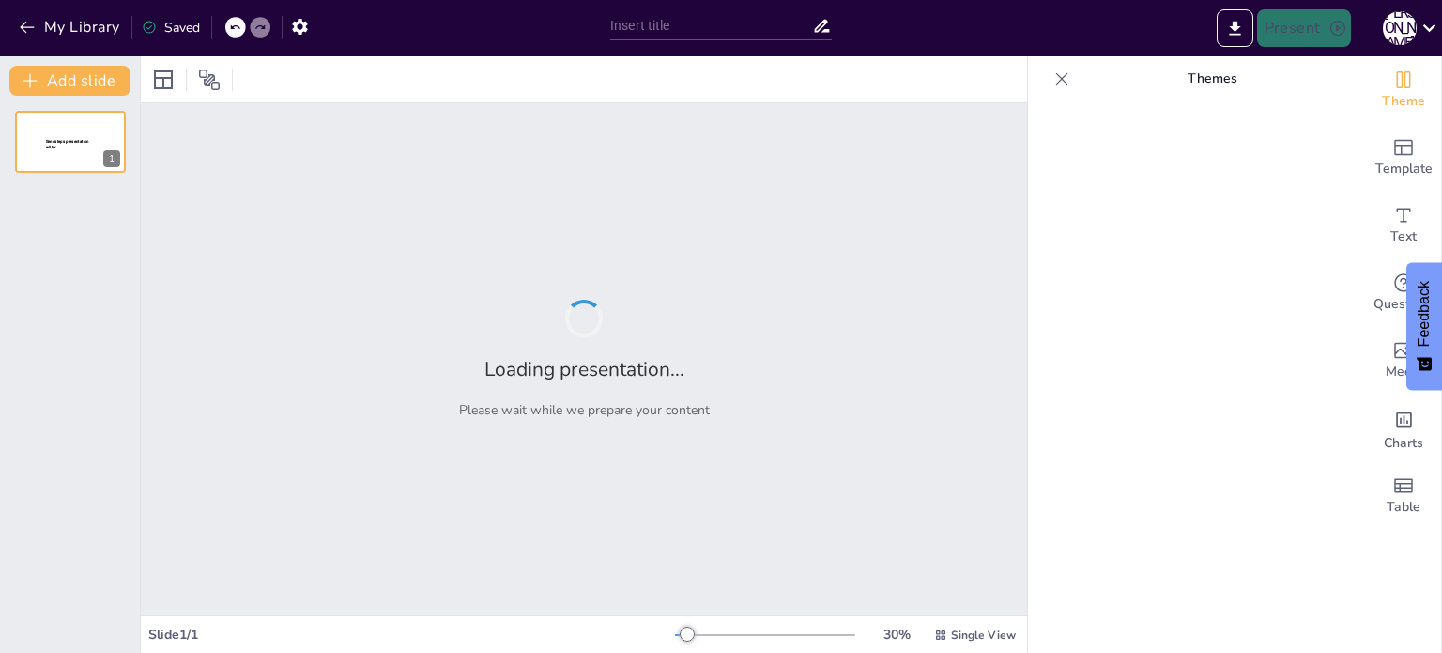
type input "Imported Mina el Gran Porvenir del Líbano.pptx"
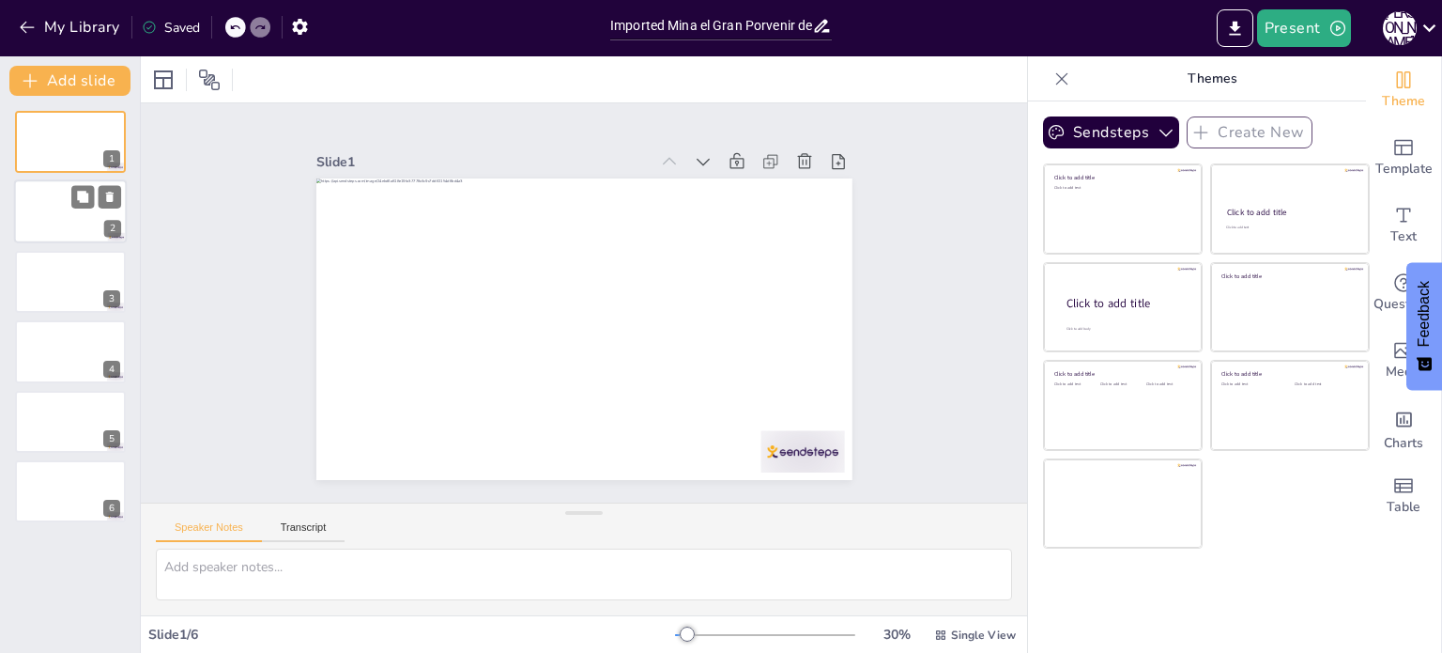
click at [49, 198] on div at bounding box center [70, 212] width 113 height 64
click at [48, 262] on div at bounding box center [70, 282] width 113 height 64
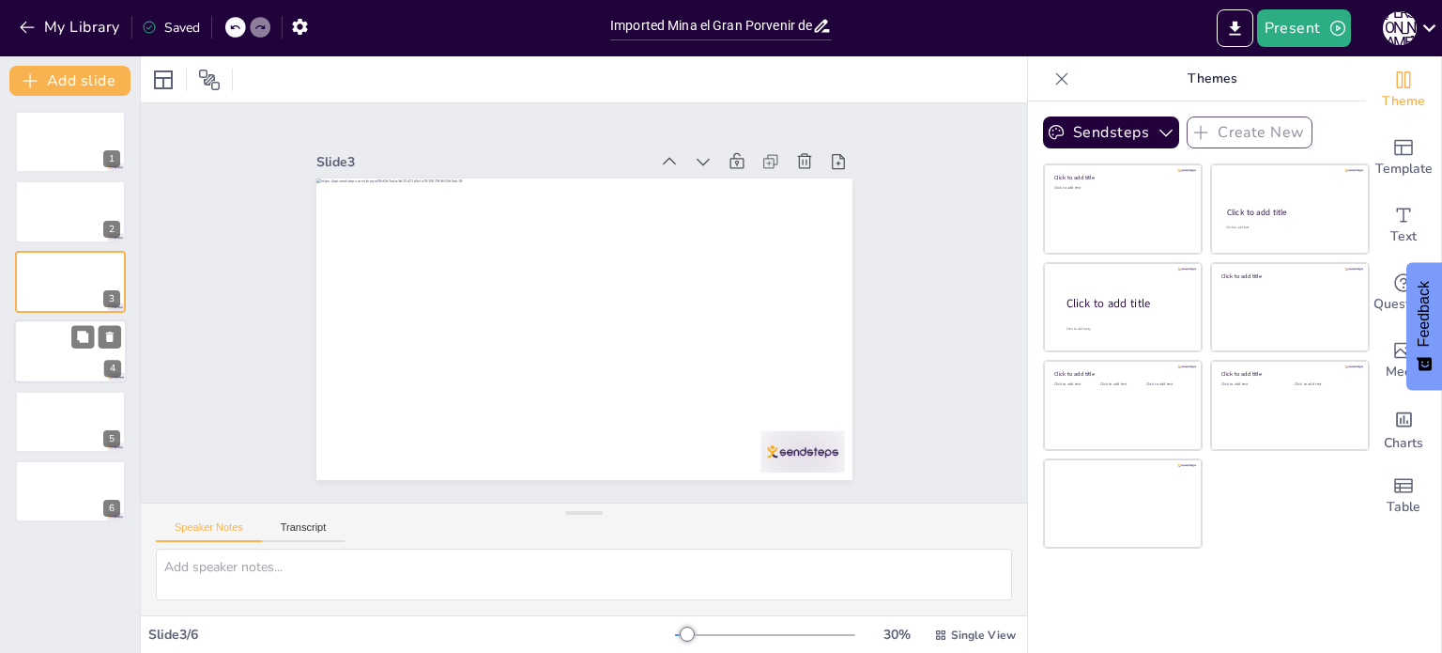
click at [53, 361] on div at bounding box center [70, 351] width 113 height 64
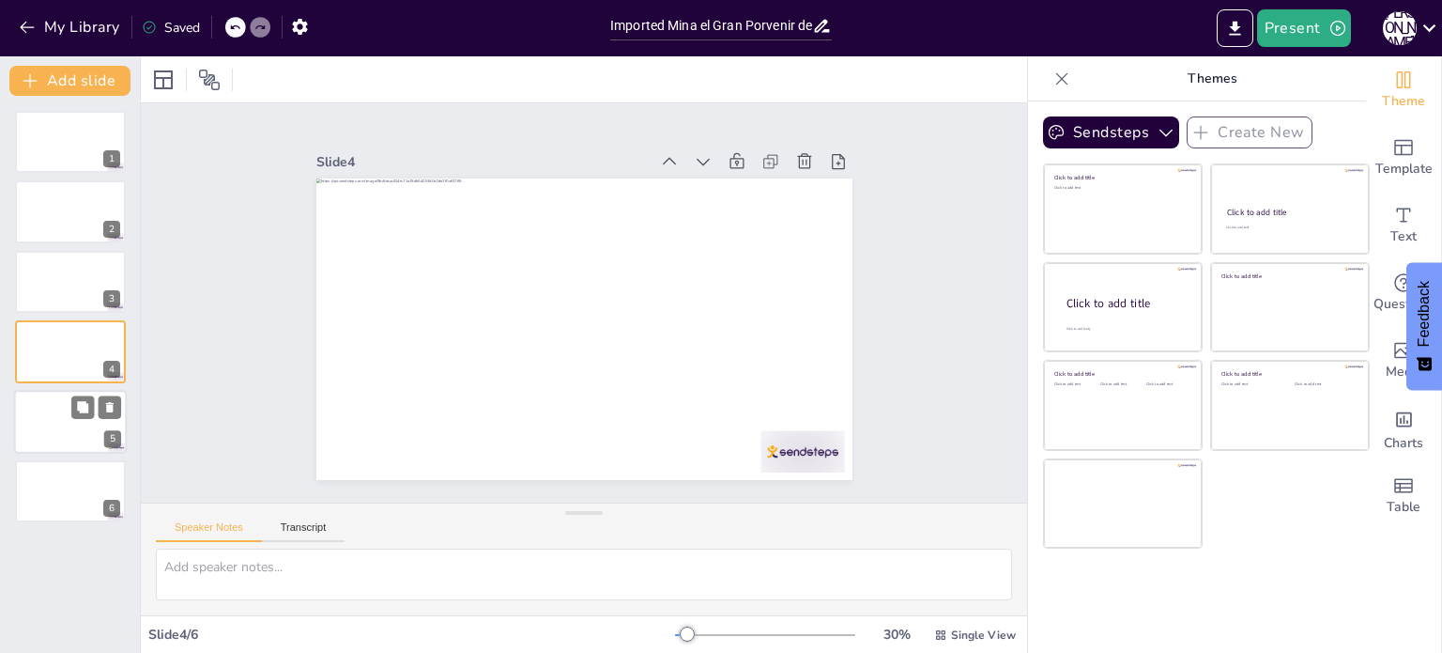
click at [55, 431] on div at bounding box center [70, 422] width 113 height 64
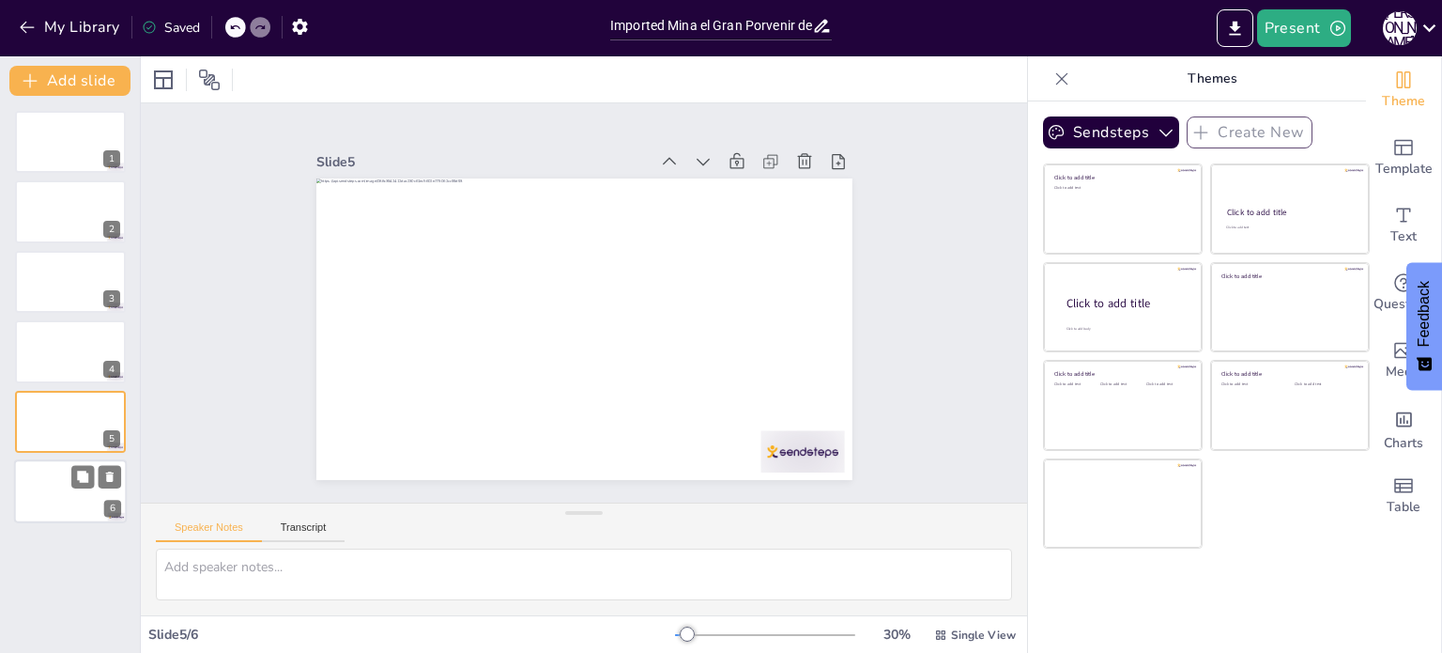
click at [57, 480] on div at bounding box center [70, 491] width 113 height 64
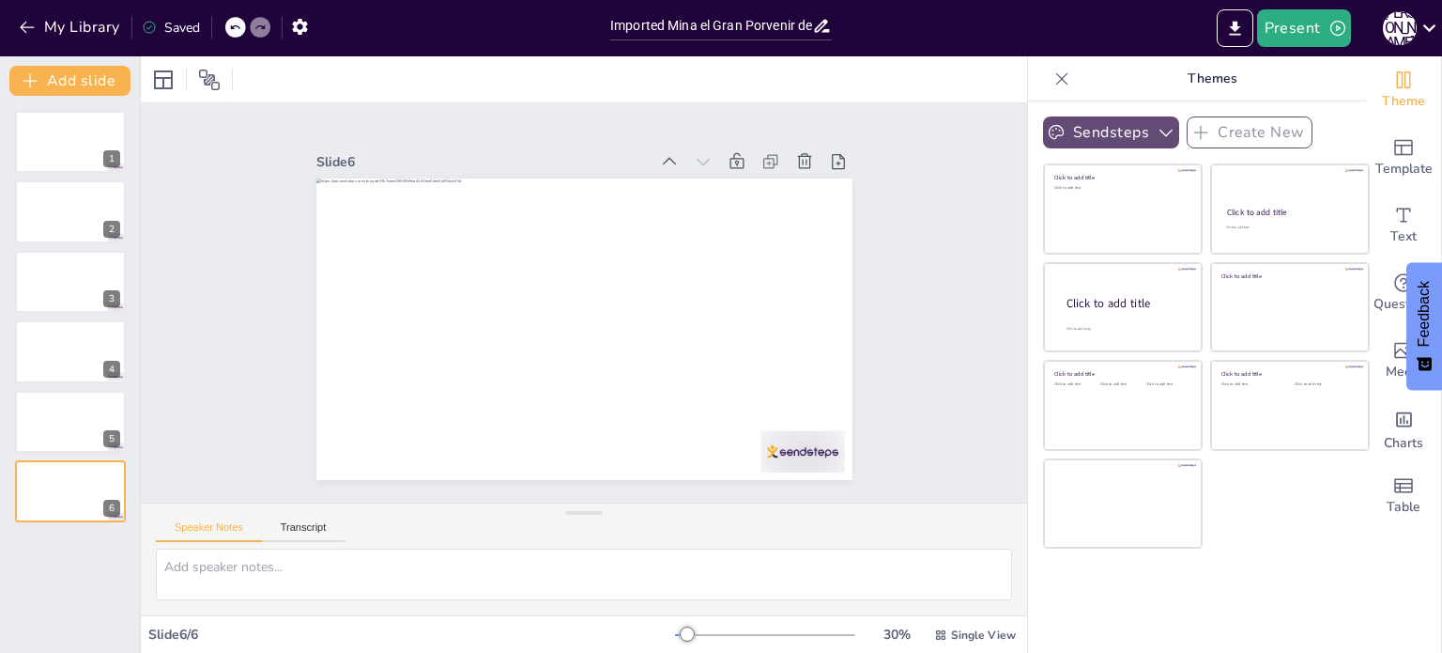
click at [1157, 128] on icon "button" at bounding box center [1166, 132] width 19 height 19
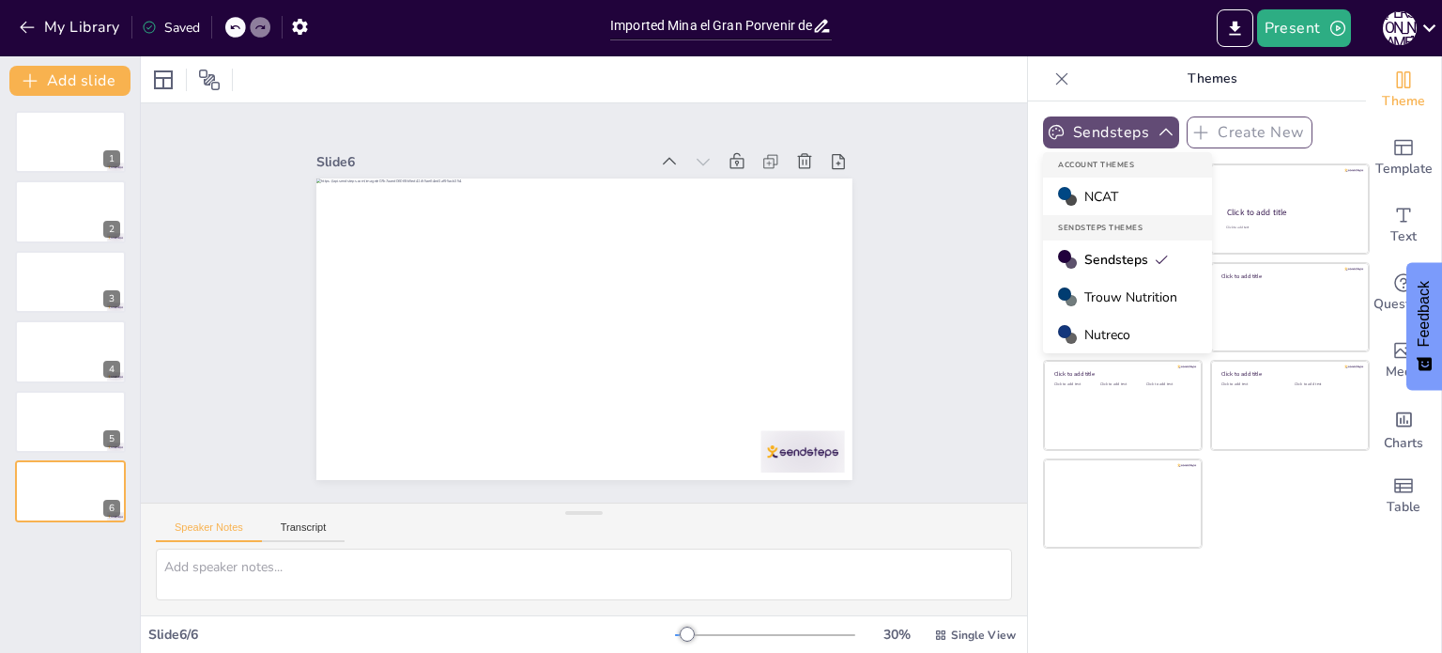
click at [1134, 135] on button "Sendsteps" at bounding box center [1111, 132] width 136 height 32
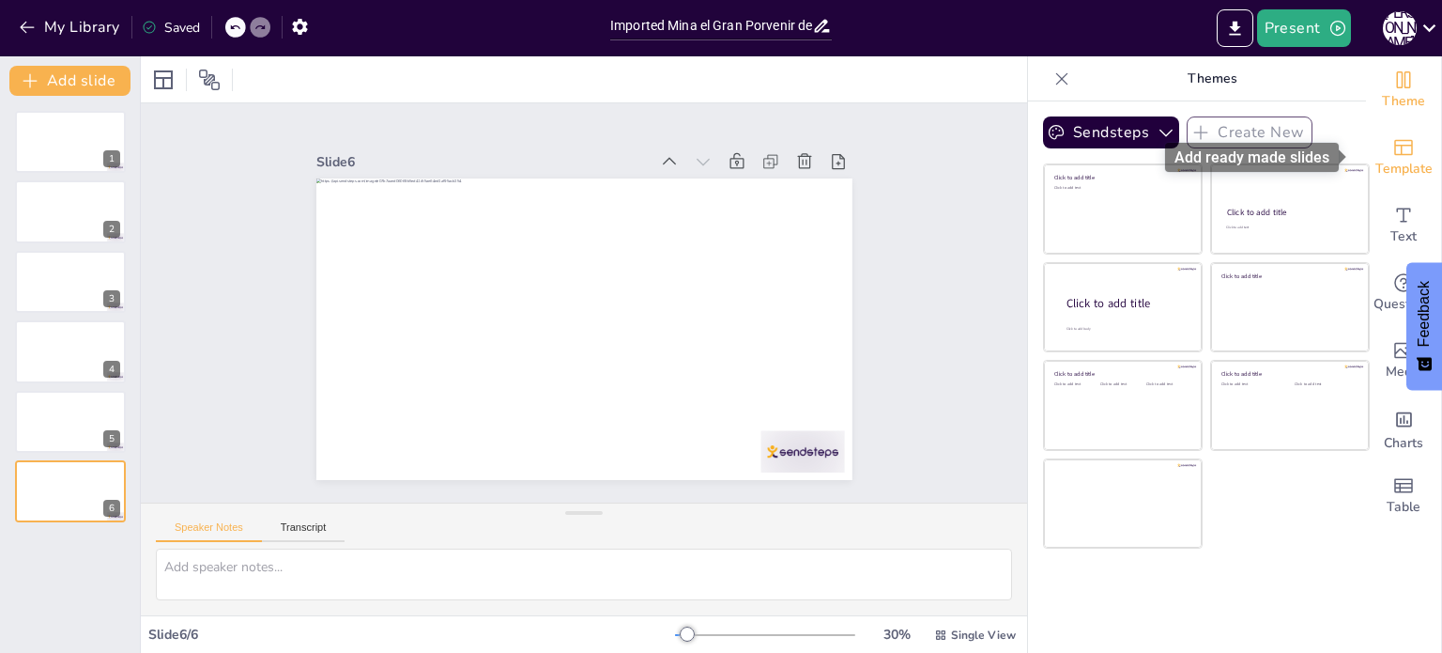
click at [1375, 151] on div "Template" at bounding box center [1403, 158] width 75 height 68
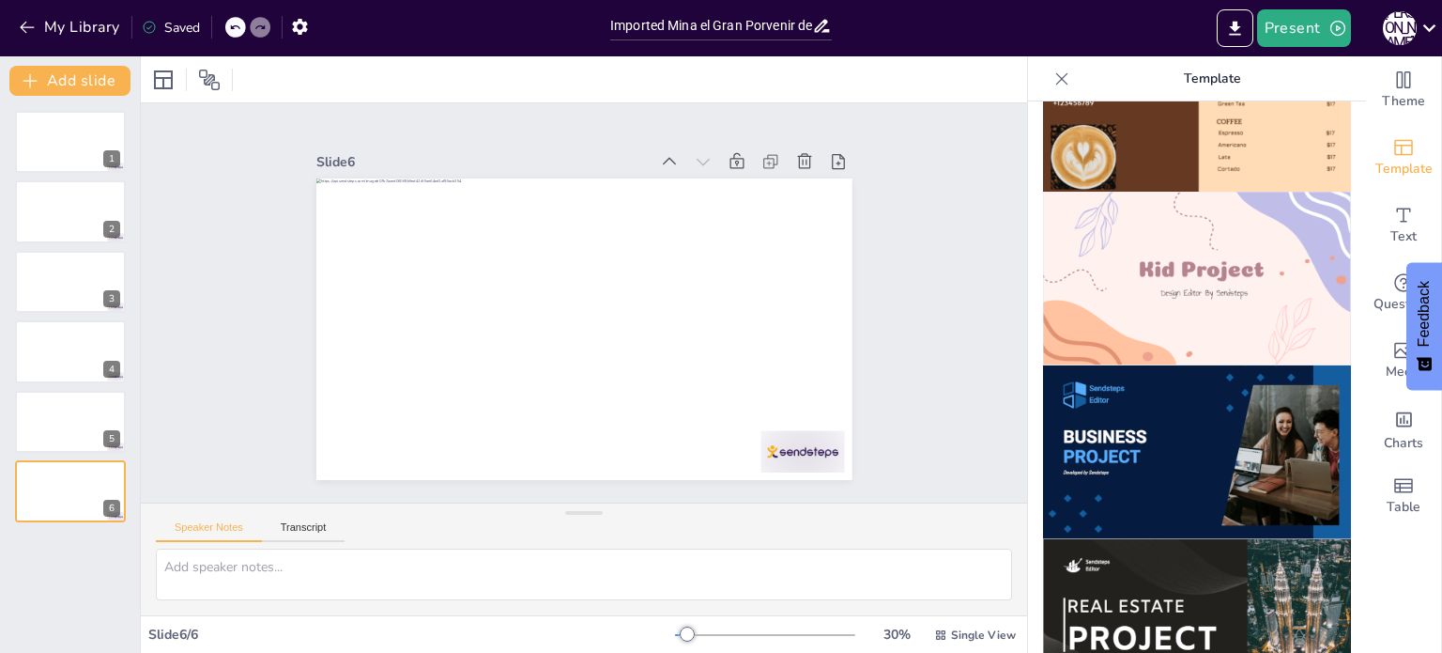
scroll to position [1315, 0]
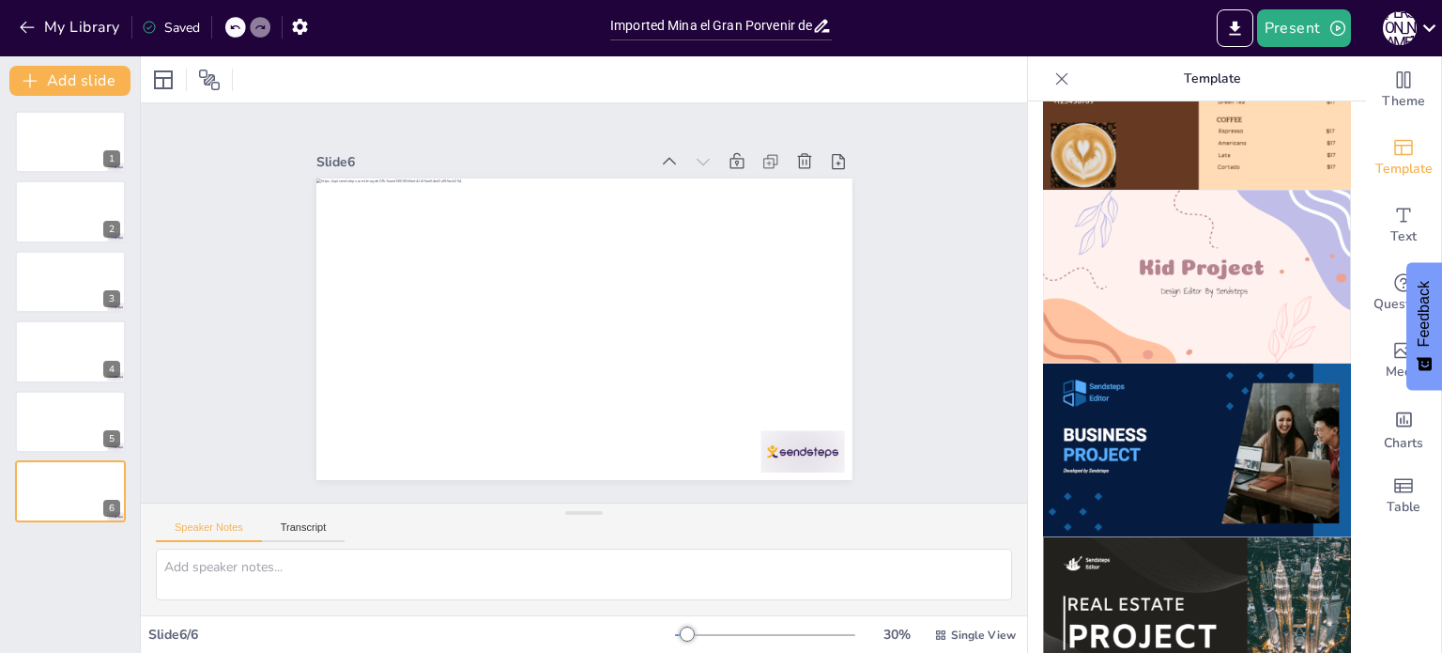
click at [1171, 371] on img at bounding box center [1197, 450] width 308 height 174
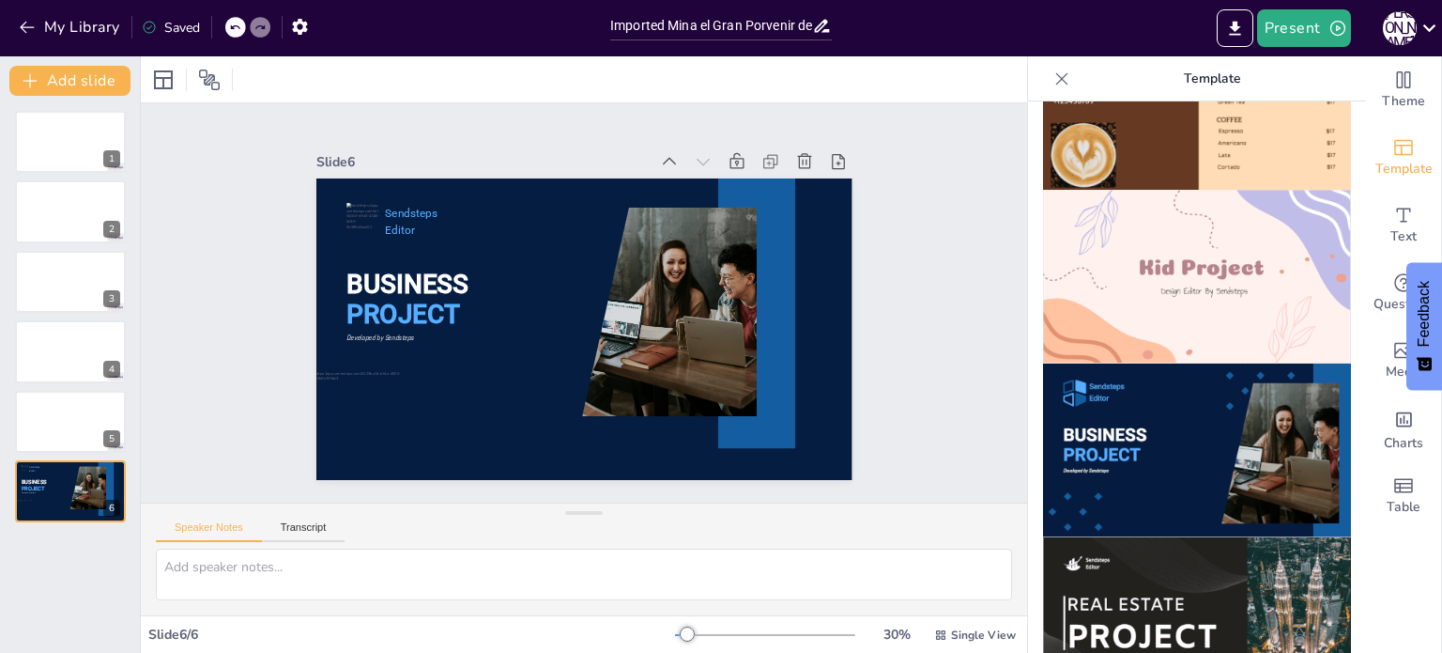
click at [1197, 555] on img at bounding box center [1197, 624] width 308 height 174
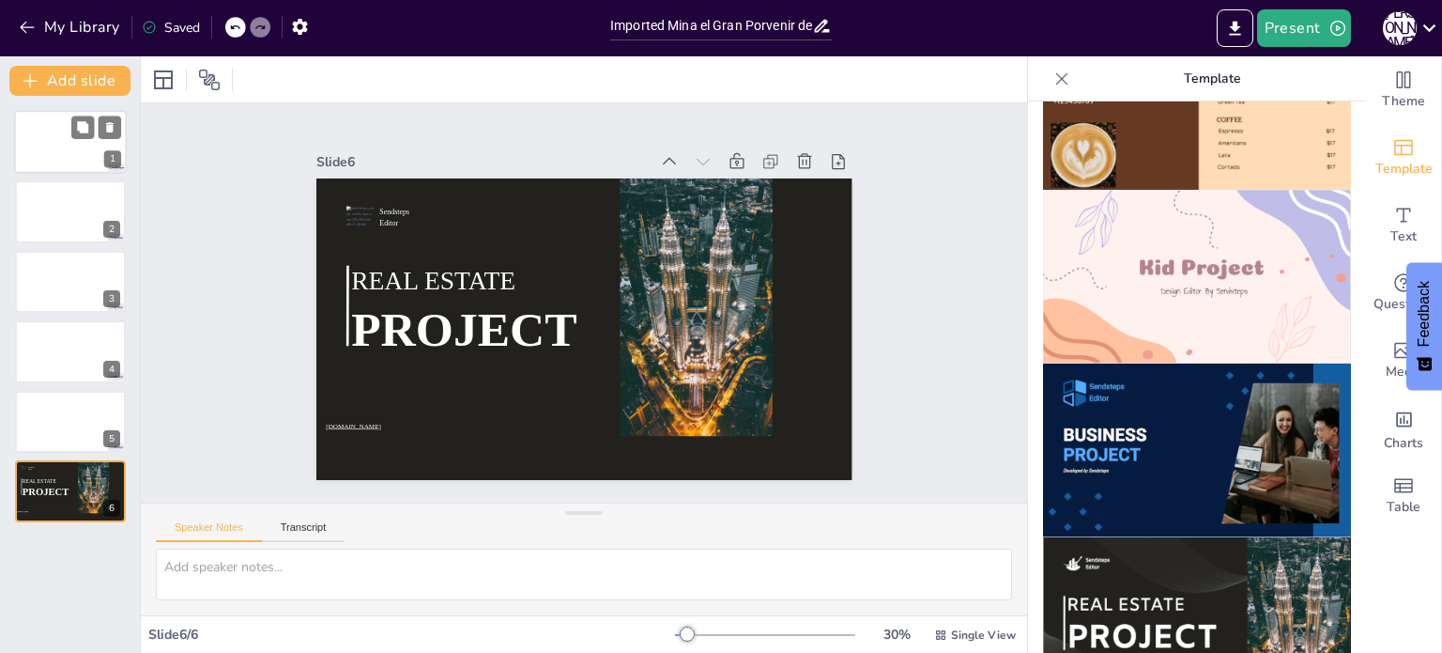
drag, startPoint x: 46, startPoint y: 131, endPoint x: 170, endPoint y: 168, distance: 129.3
click at [46, 132] on div at bounding box center [70, 142] width 111 height 62
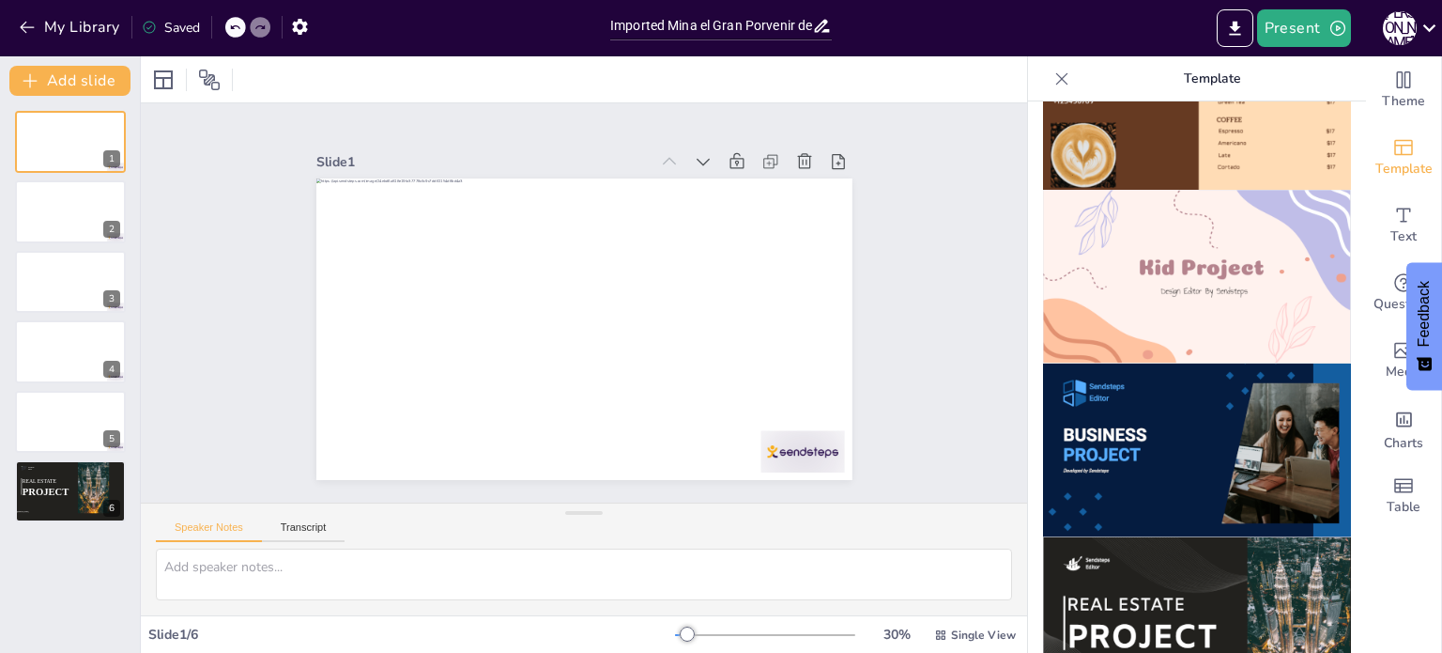
click at [1217, 578] on img at bounding box center [1197, 624] width 308 height 174
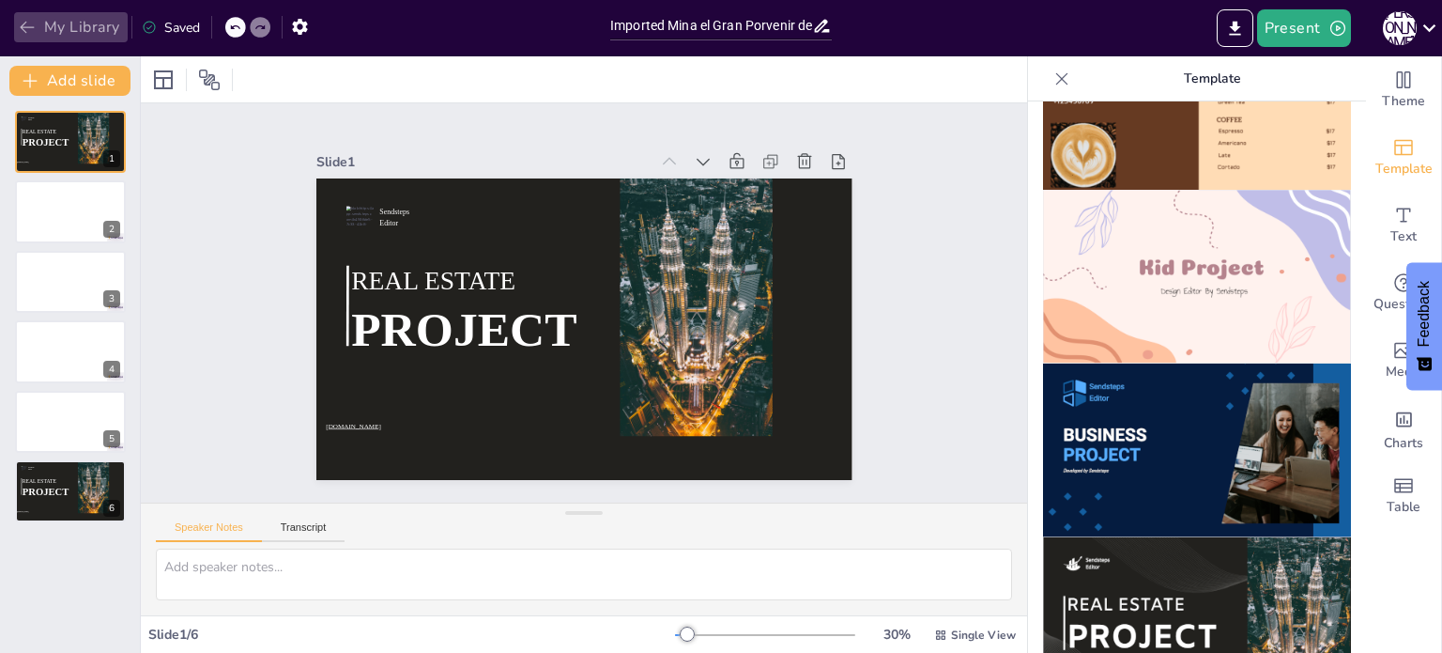
click at [25, 23] on icon "button" at bounding box center [27, 28] width 14 height 12
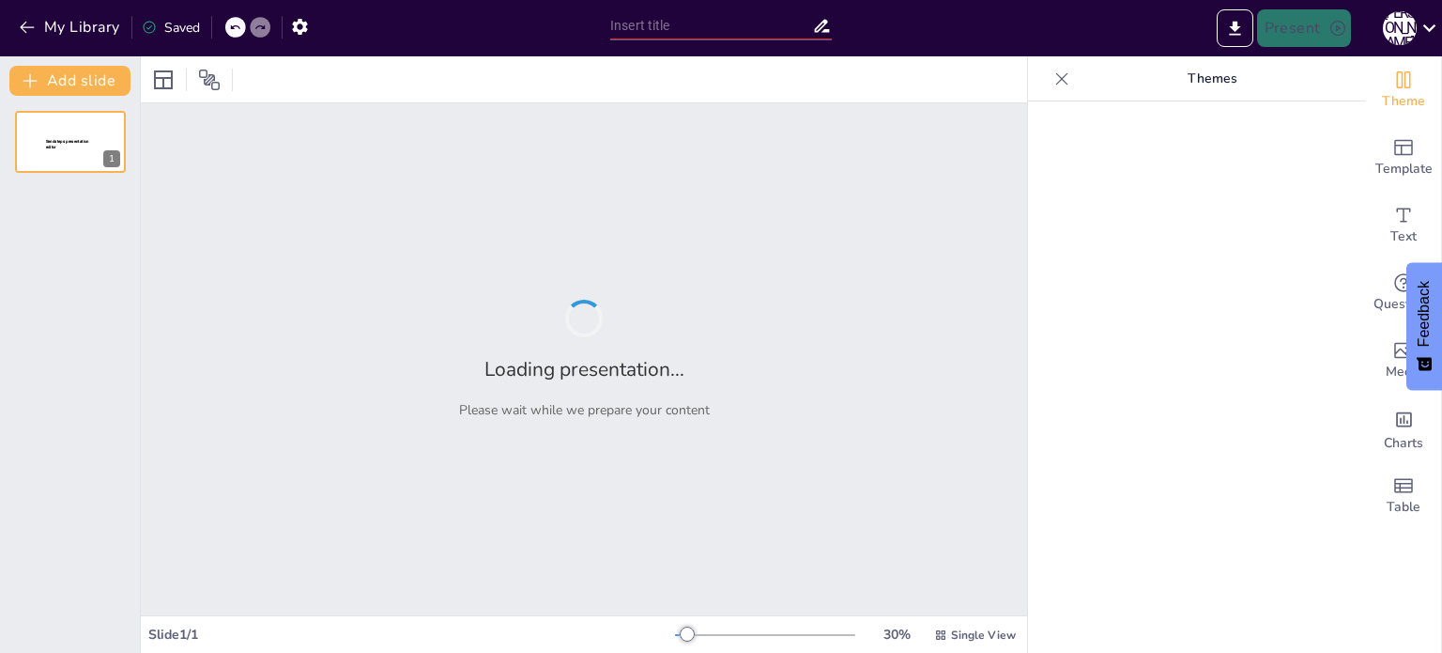
type input "Imported Mina el Gran Porvenir del Líbano.pptx"
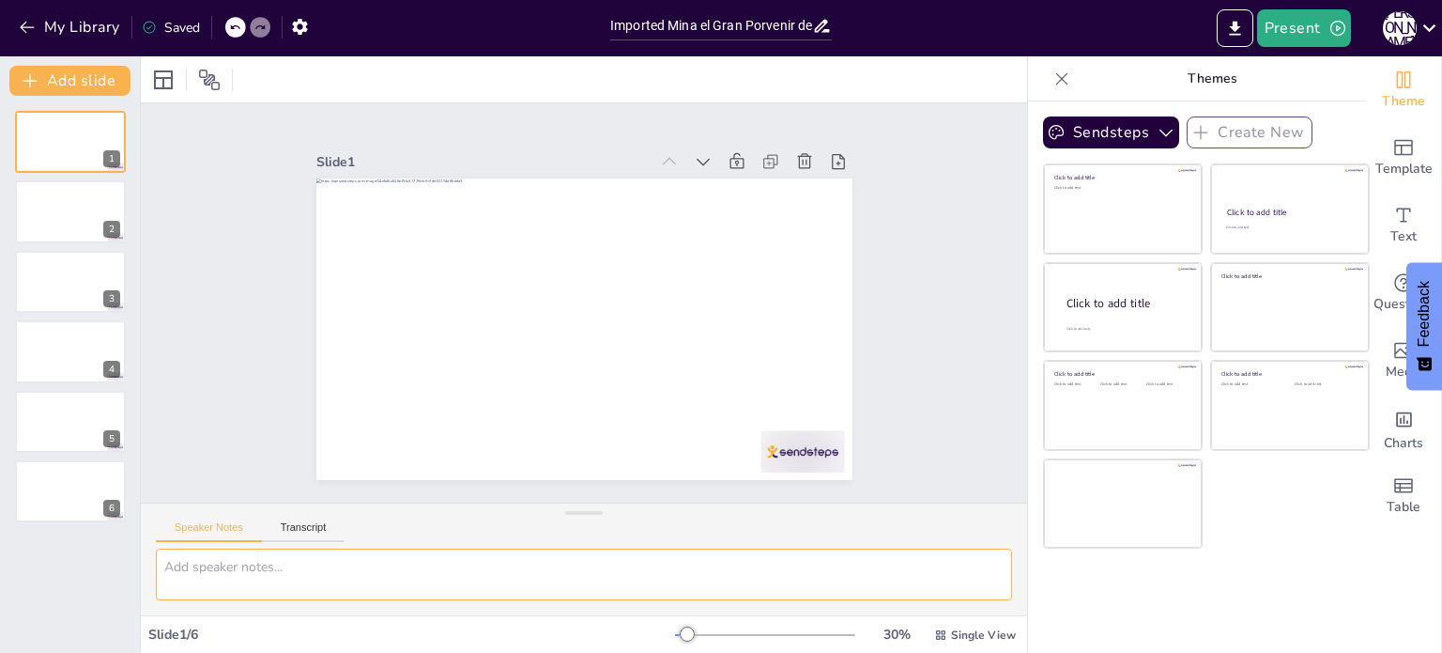
click at [246, 567] on textarea at bounding box center [584, 574] width 856 height 52
click at [1435, 26] on icon at bounding box center [1430, 28] width 13 height 8
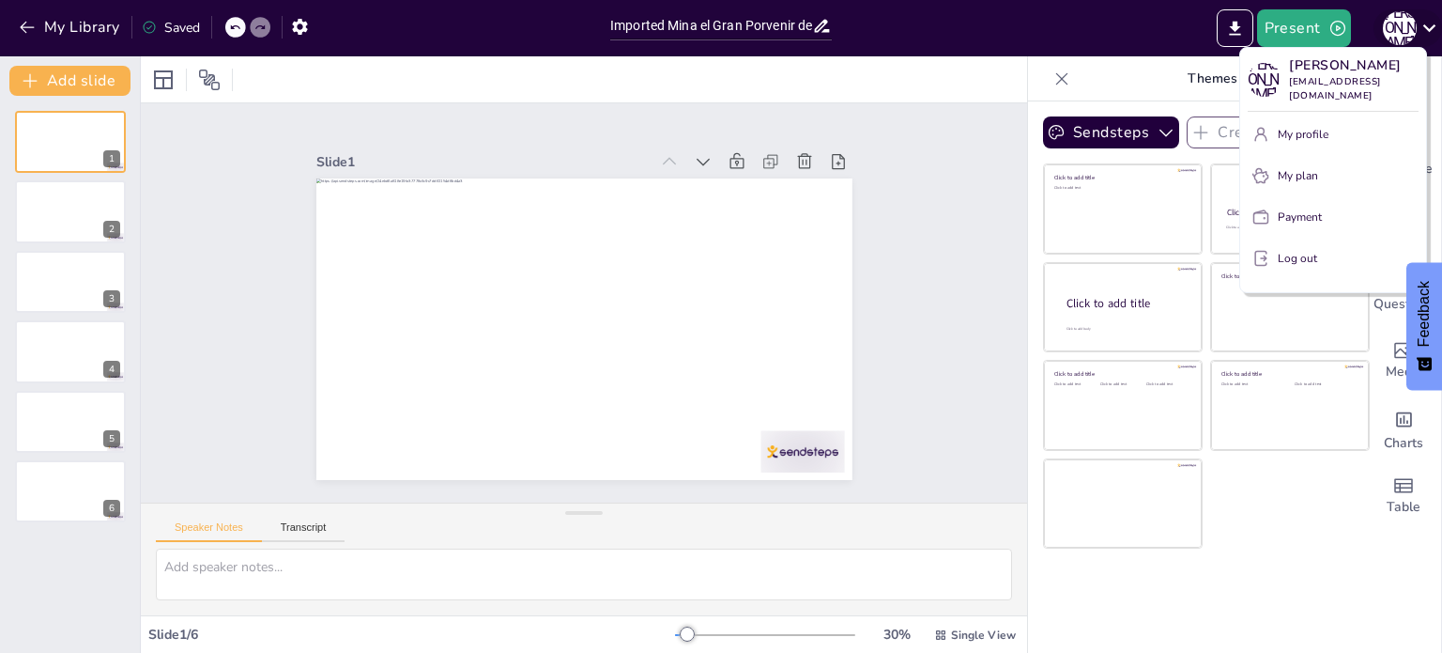
click at [1435, 26] on div at bounding box center [721, 326] width 1442 height 653
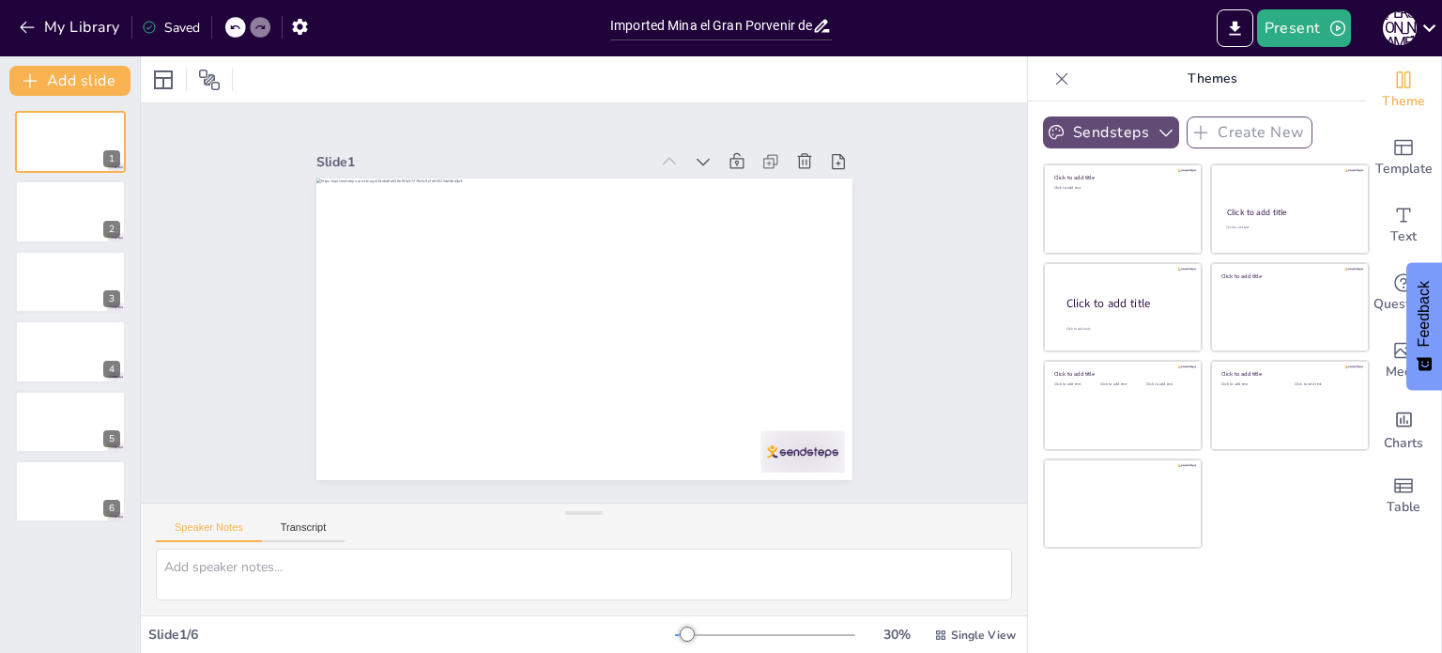
click at [1140, 132] on button "Sendsteps" at bounding box center [1111, 132] width 136 height 32
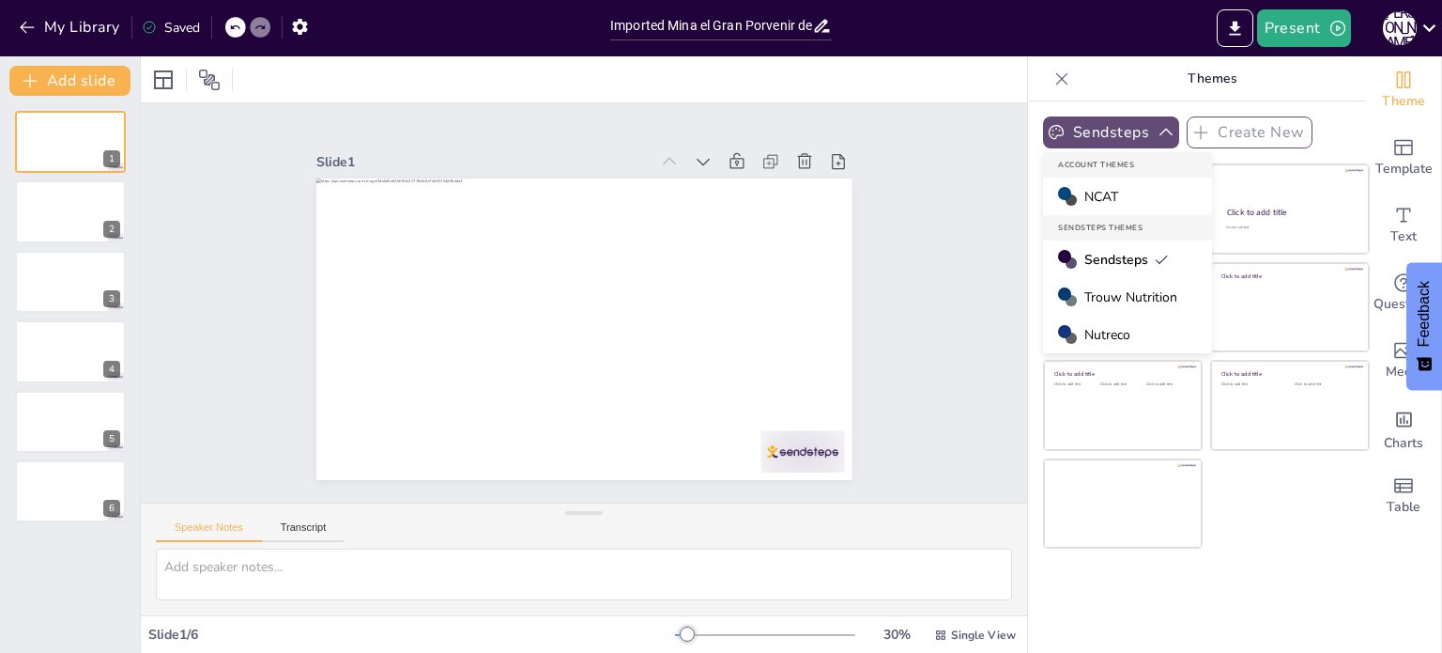
click at [1140, 132] on button "Sendsteps" at bounding box center [1111, 132] width 136 height 32
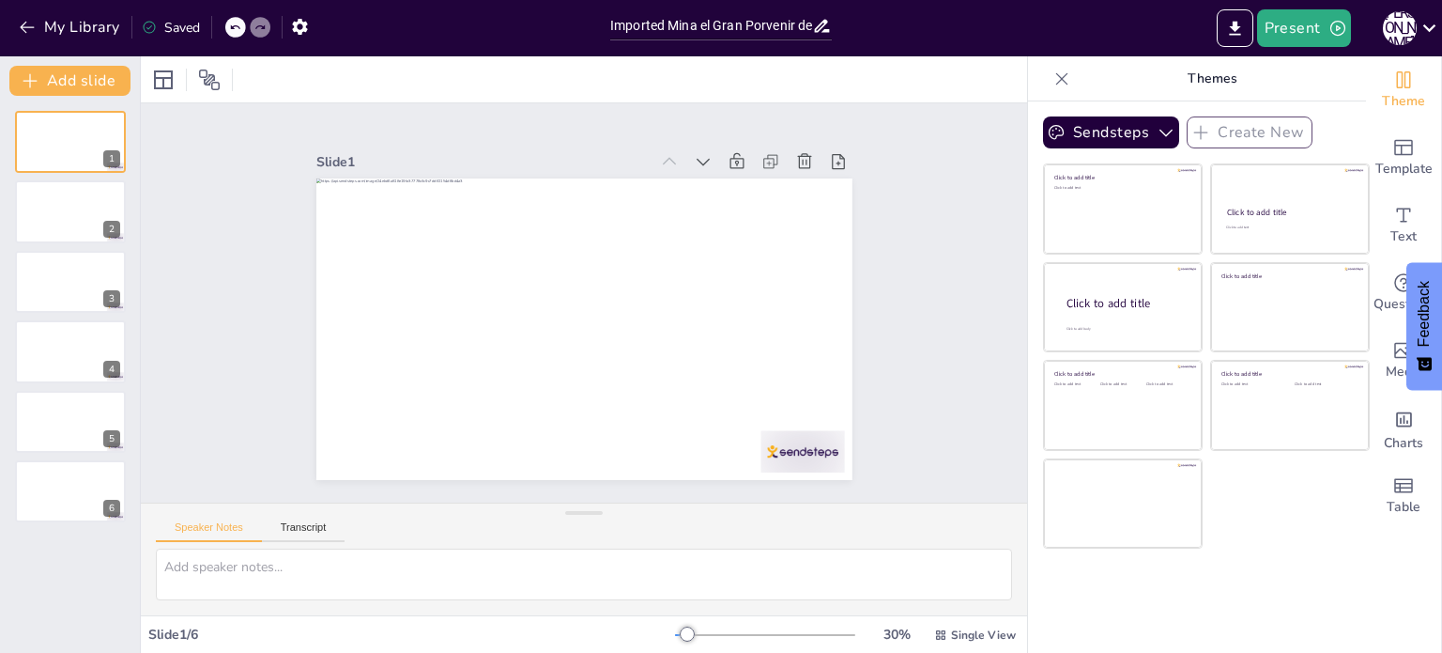
click at [1425, 307] on span "Feedback" at bounding box center [1424, 314] width 17 height 66
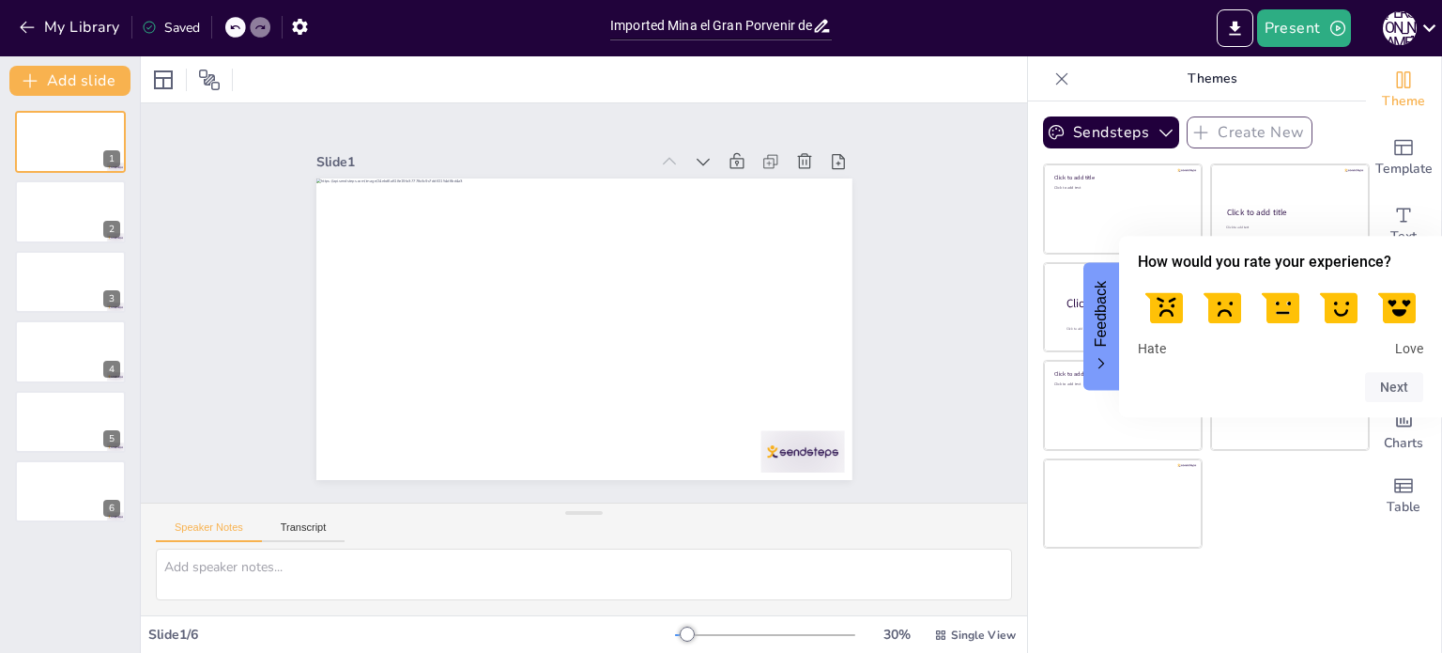
click at [1104, 299] on span "Feedback" at bounding box center [1101, 314] width 17 height 66
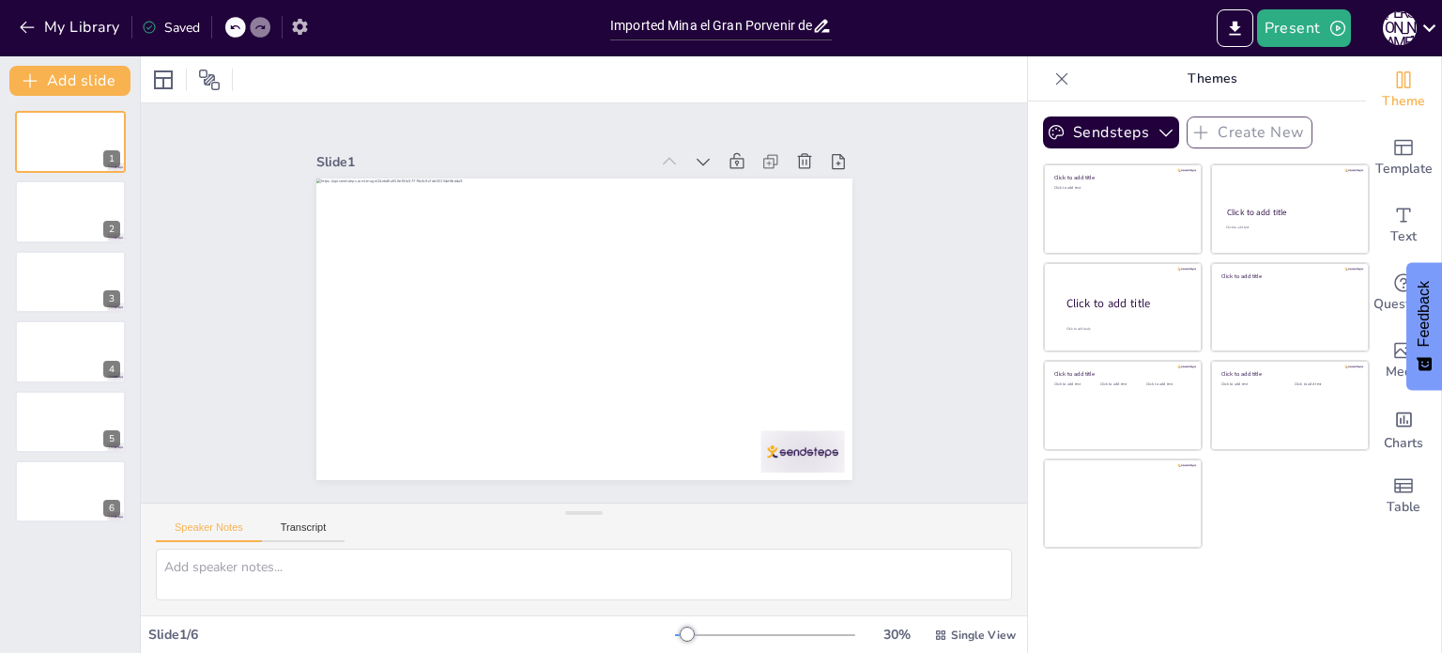
click at [308, 26] on icon "button" at bounding box center [300, 27] width 20 height 20
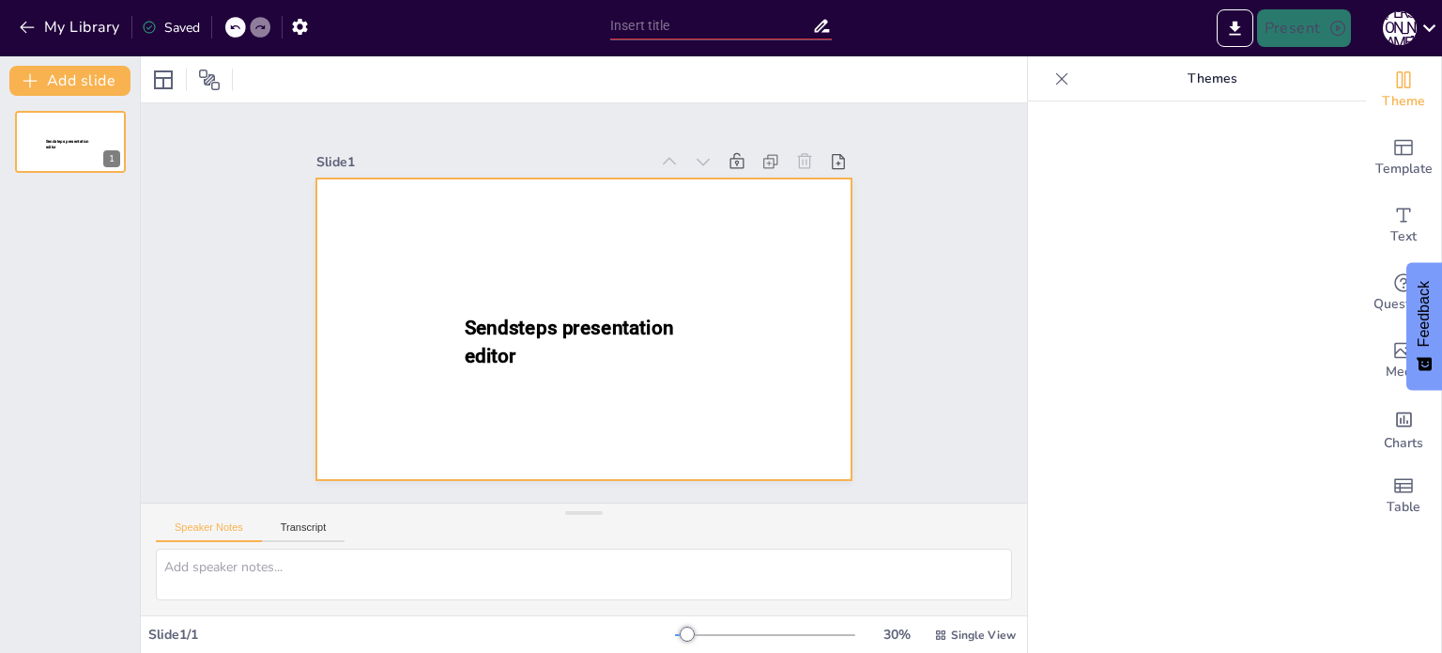
type input "Imported Mina el Gran Porvenir del Líbano.pptx"
